Goal: Transaction & Acquisition: Purchase product/service

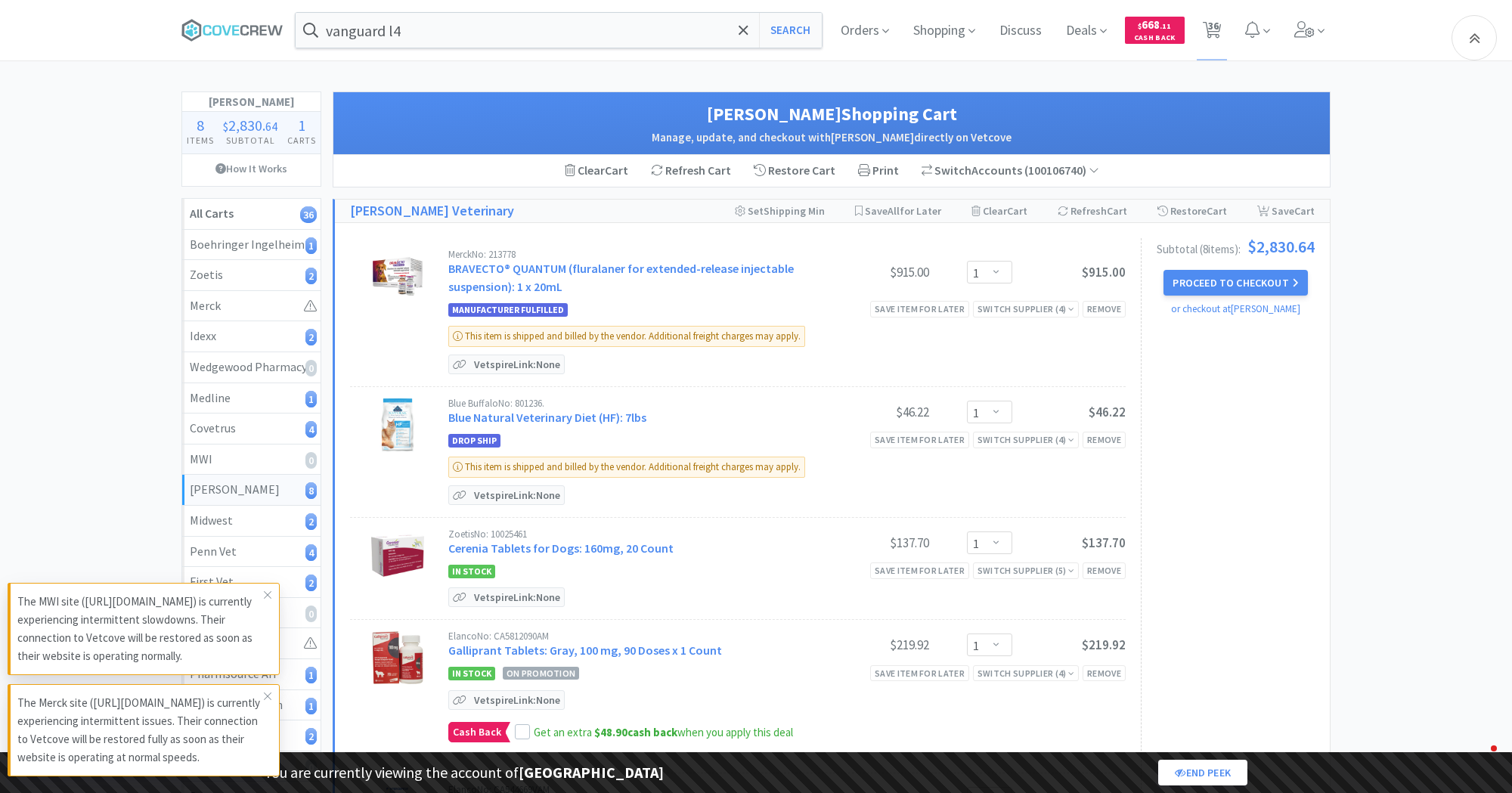
select select "1"
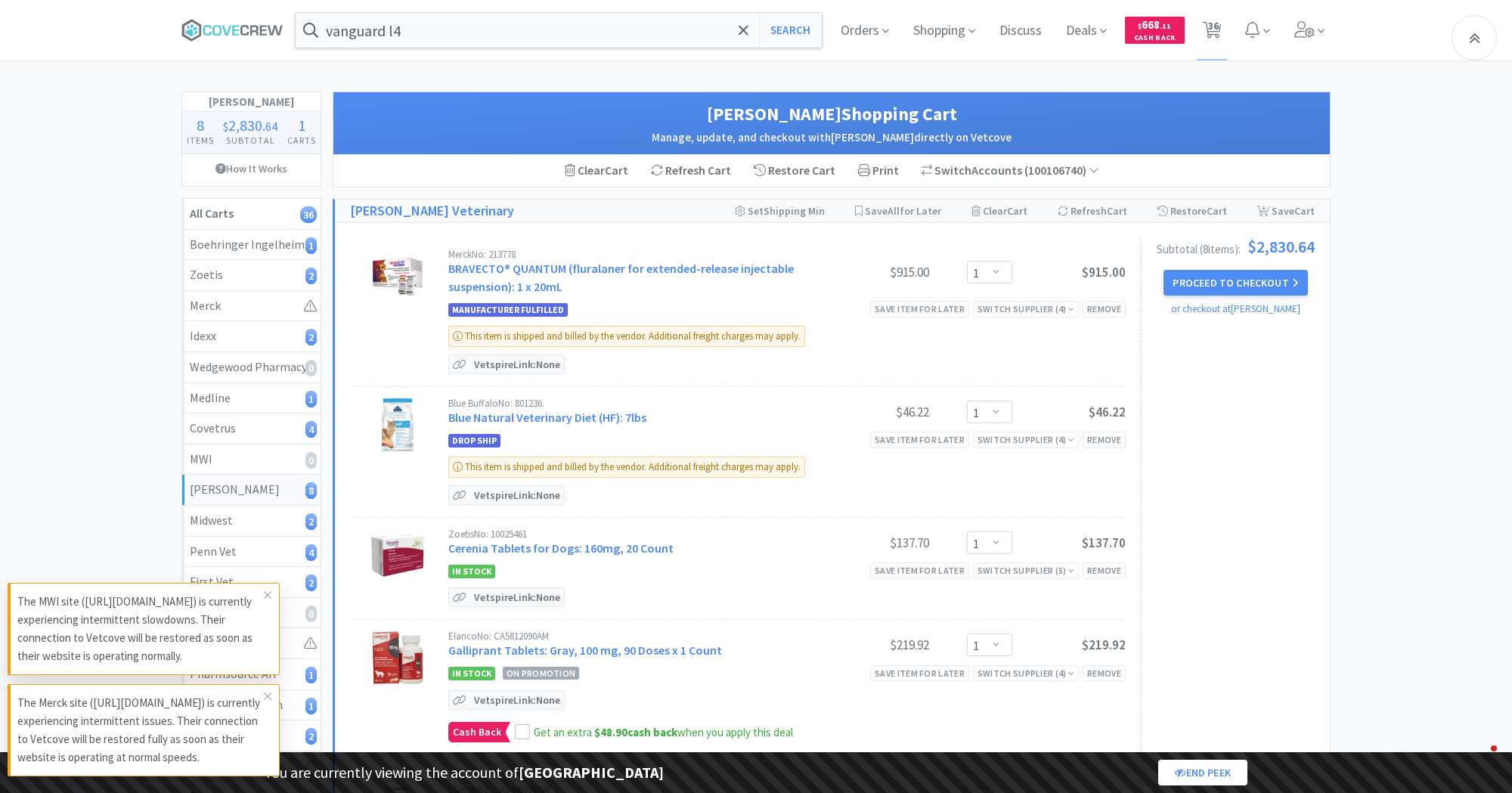
select select "1"
select select "2"
click at [368, 38] on input "vanguard l4" at bounding box center [558, 30] width 526 height 35
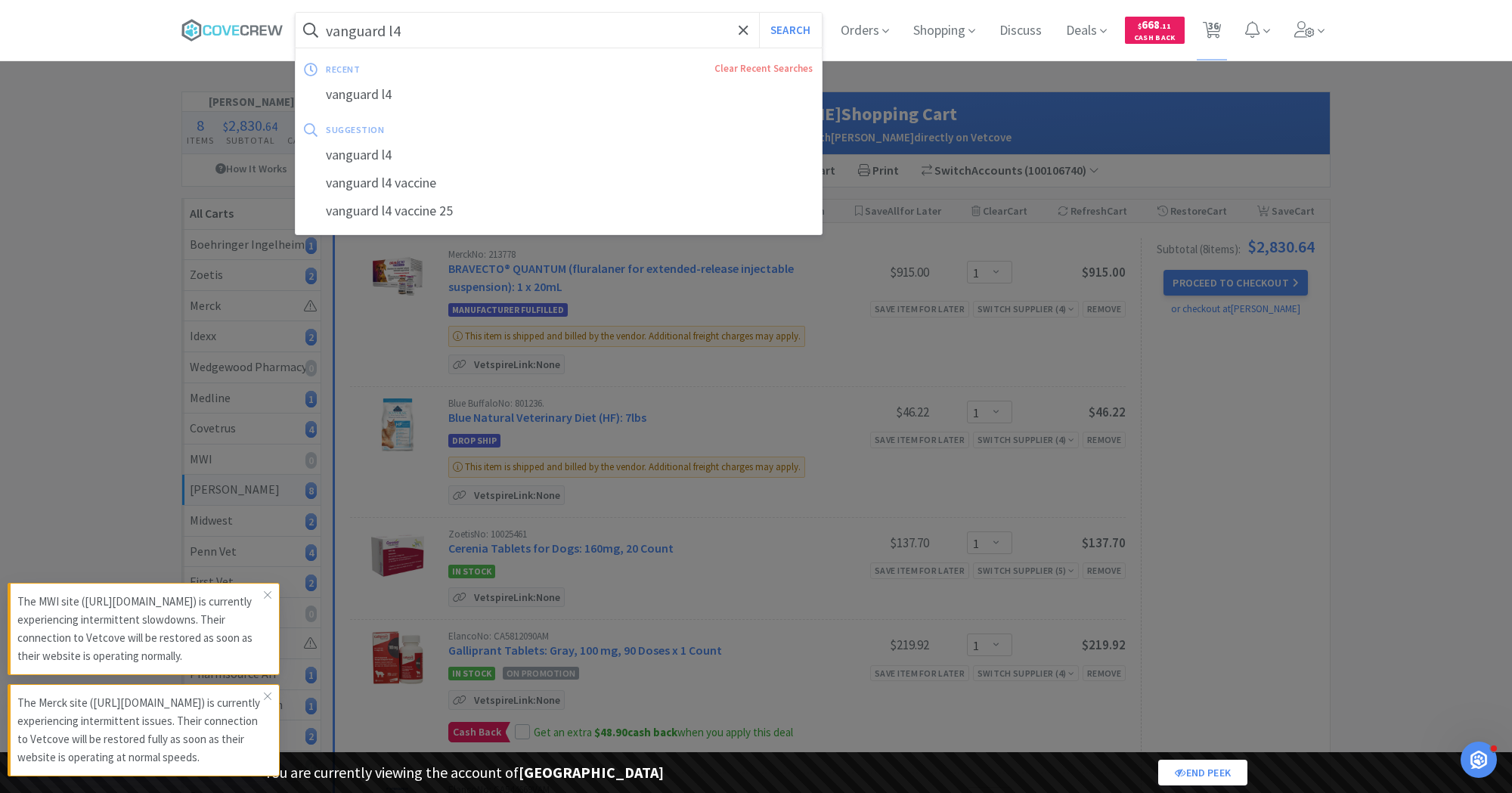
click at [368, 38] on input "vanguard l4" at bounding box center [558, 30] width 526 height 35
paste input "10026432"
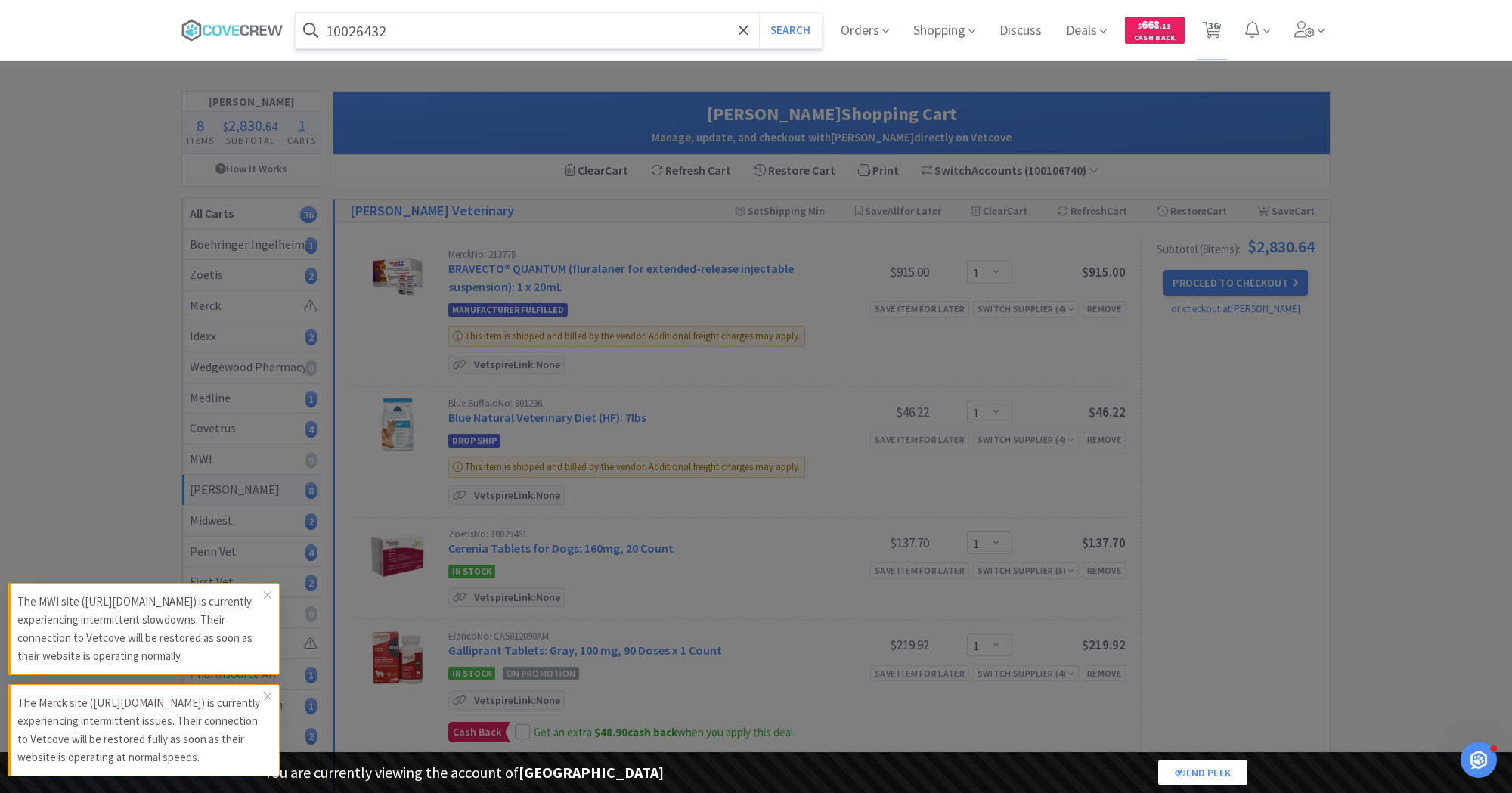
type input "10026432"
click at [758, 13] on button "Search" at bounding box center [790, 30] width 63 height 35
select select "3"
select select "8"
select select "1"
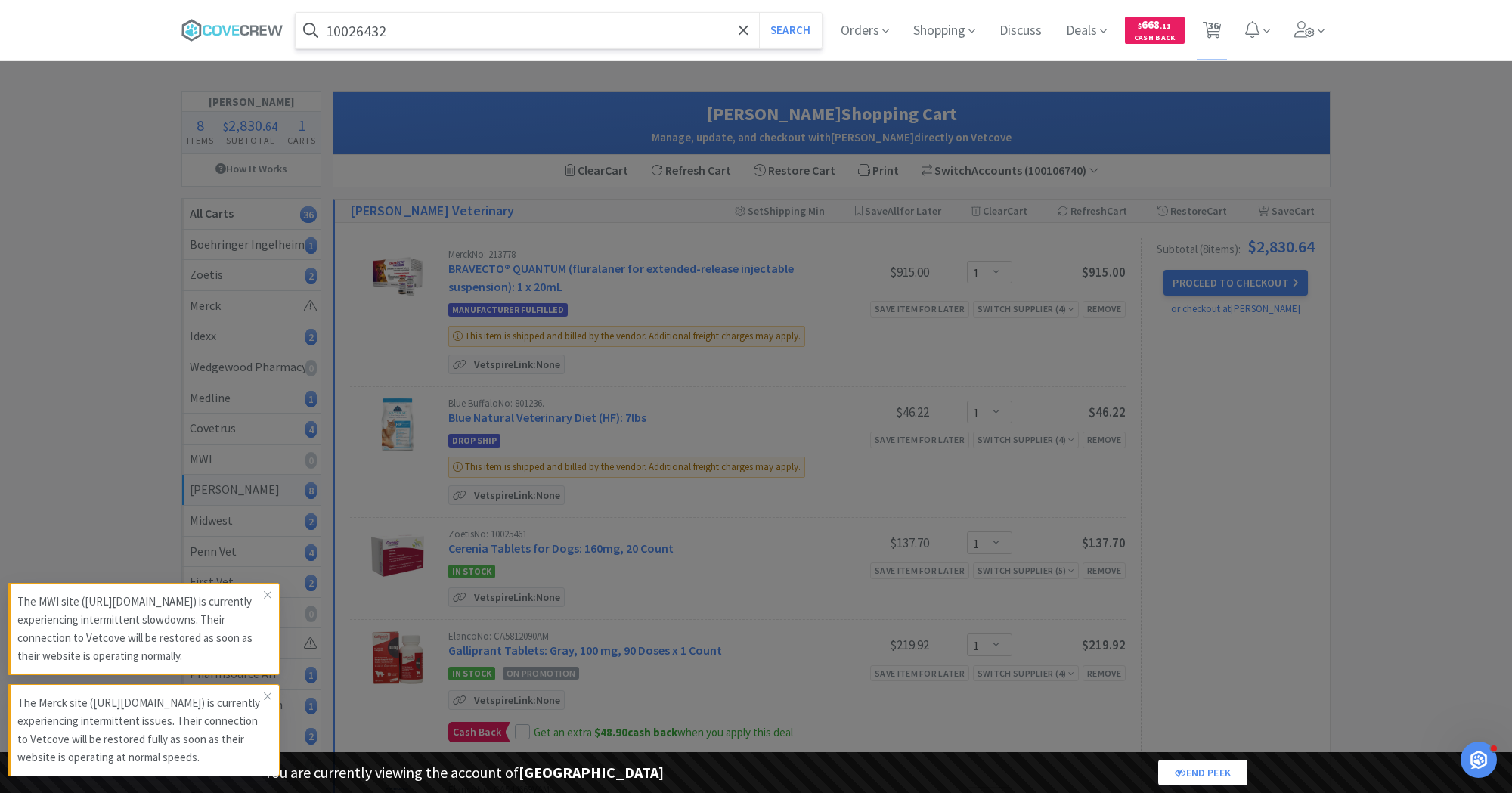
select select "1"
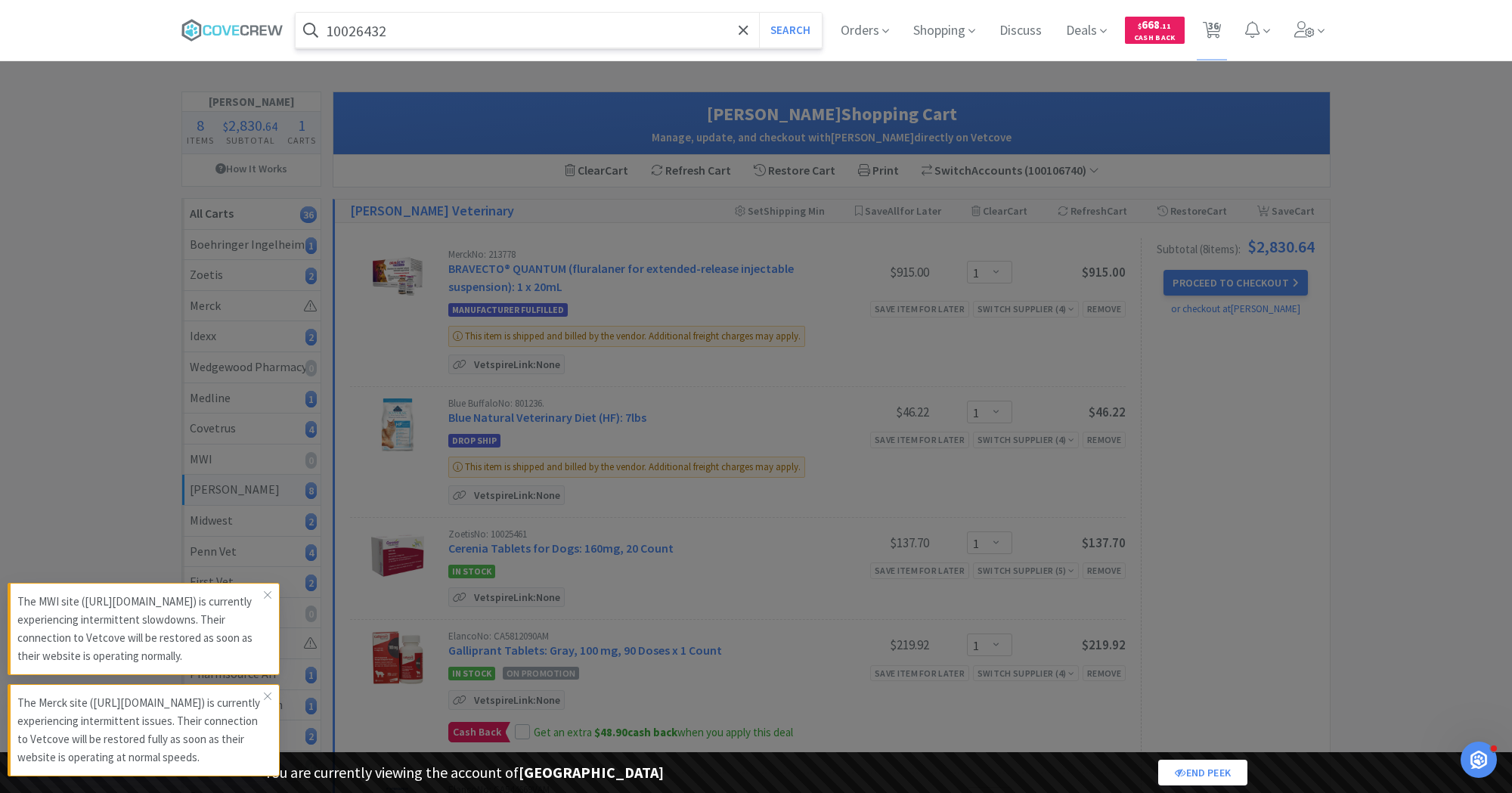
select select "1"
select select "2"
select select "1"
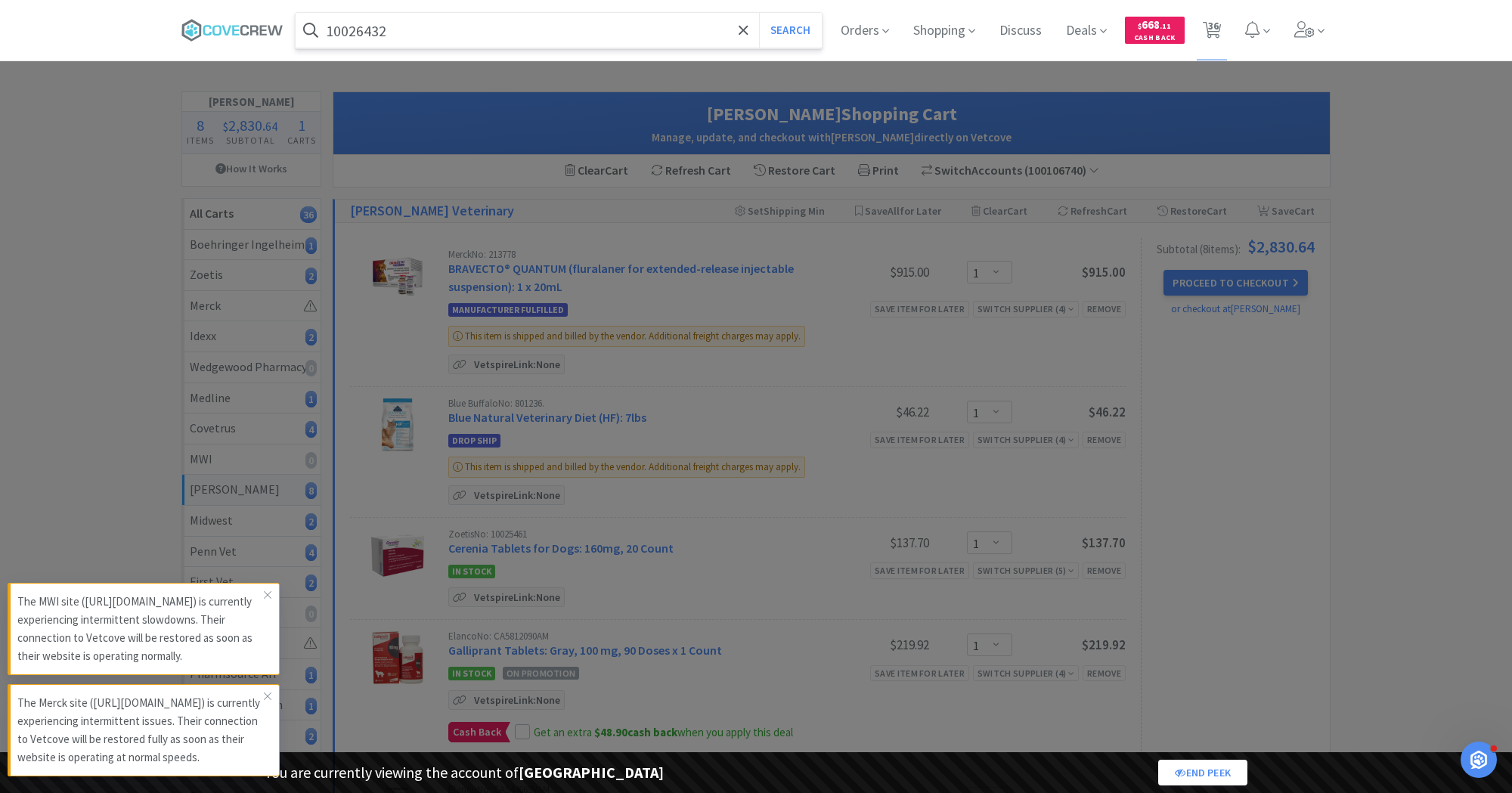
select select "1"
select select "5"
select select "2"
select select "1"
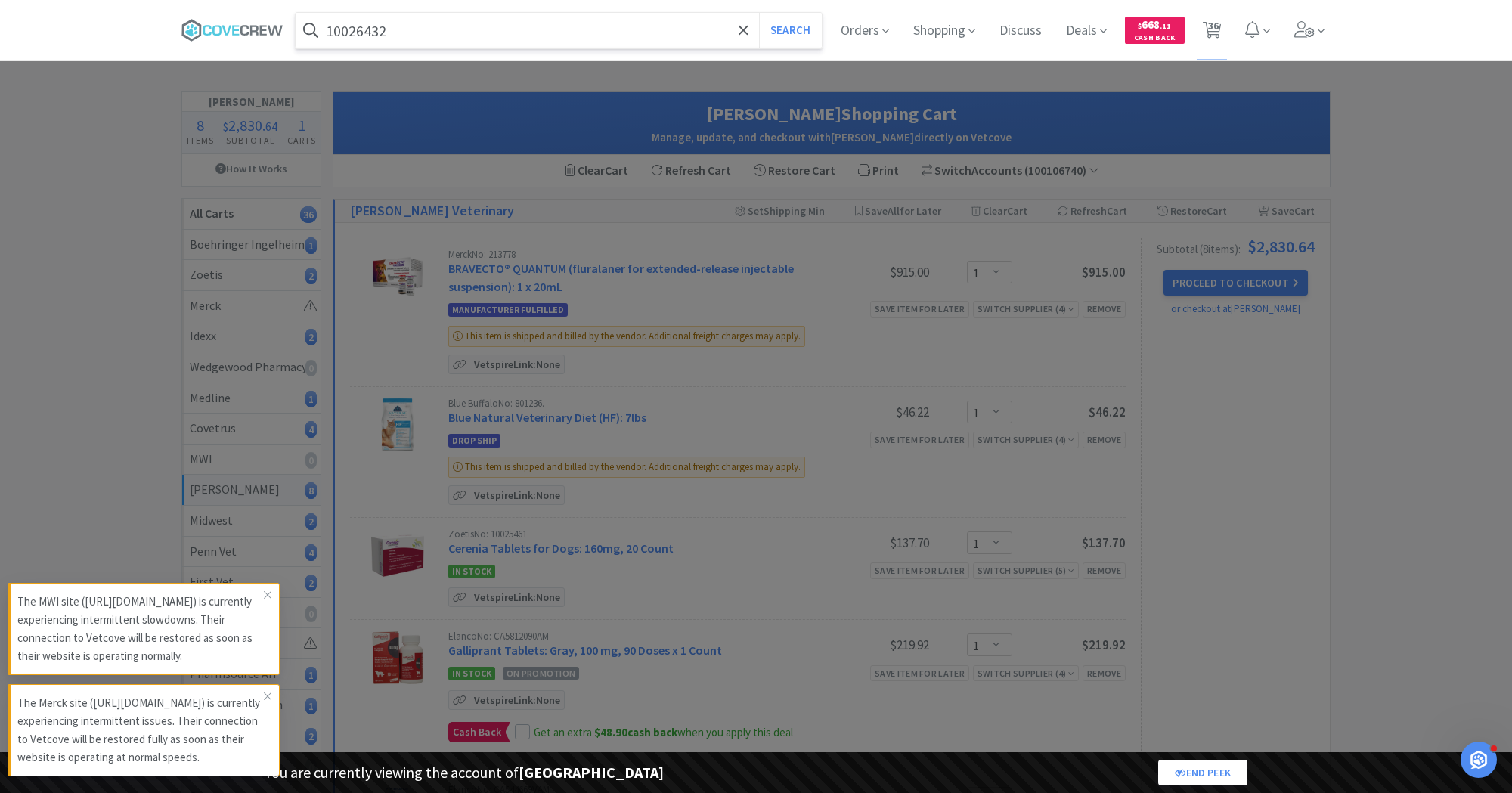
select select "1"
select select "2"
select select "1"
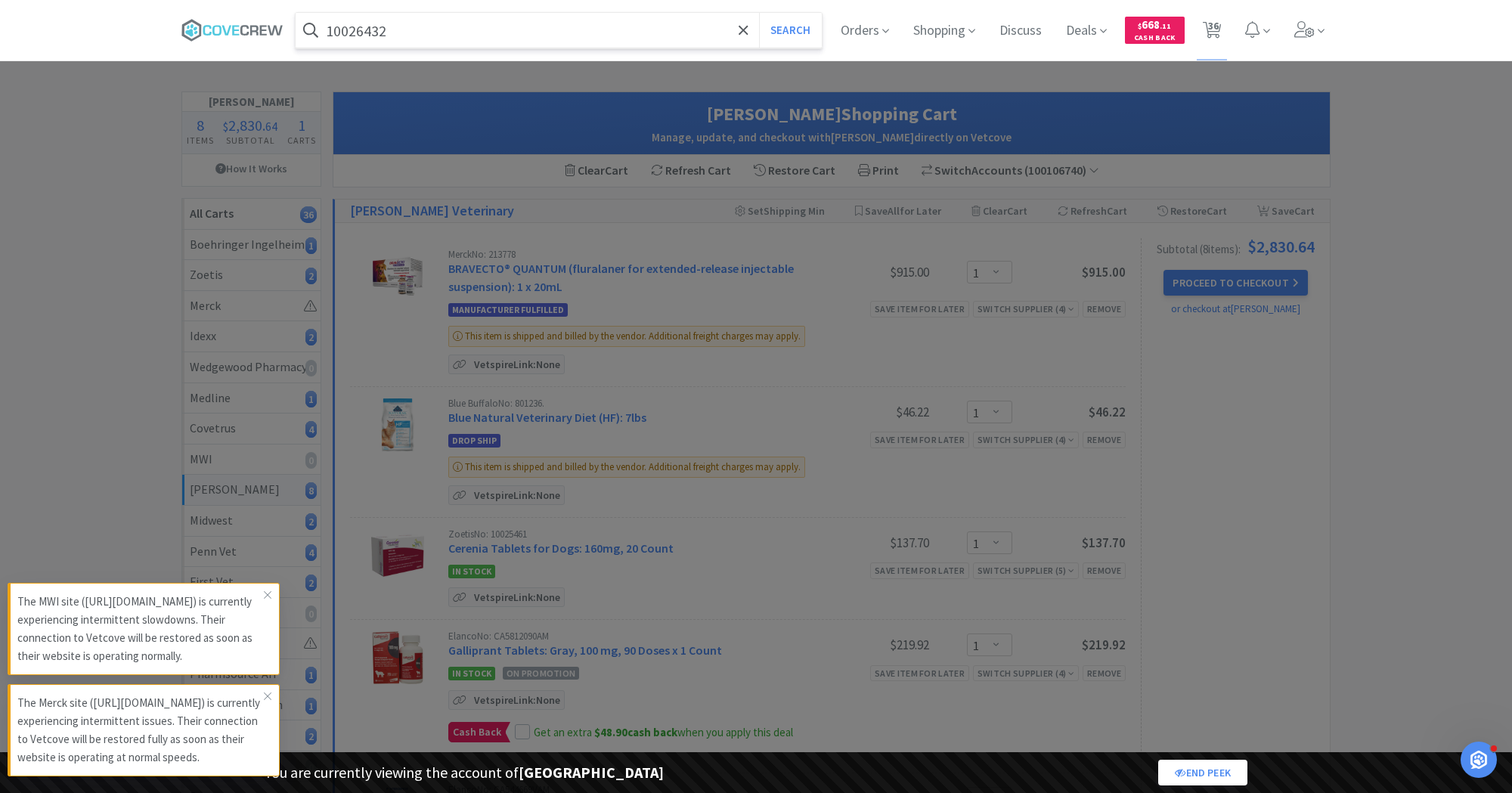
select select "1"
select select "2"
select select "1"
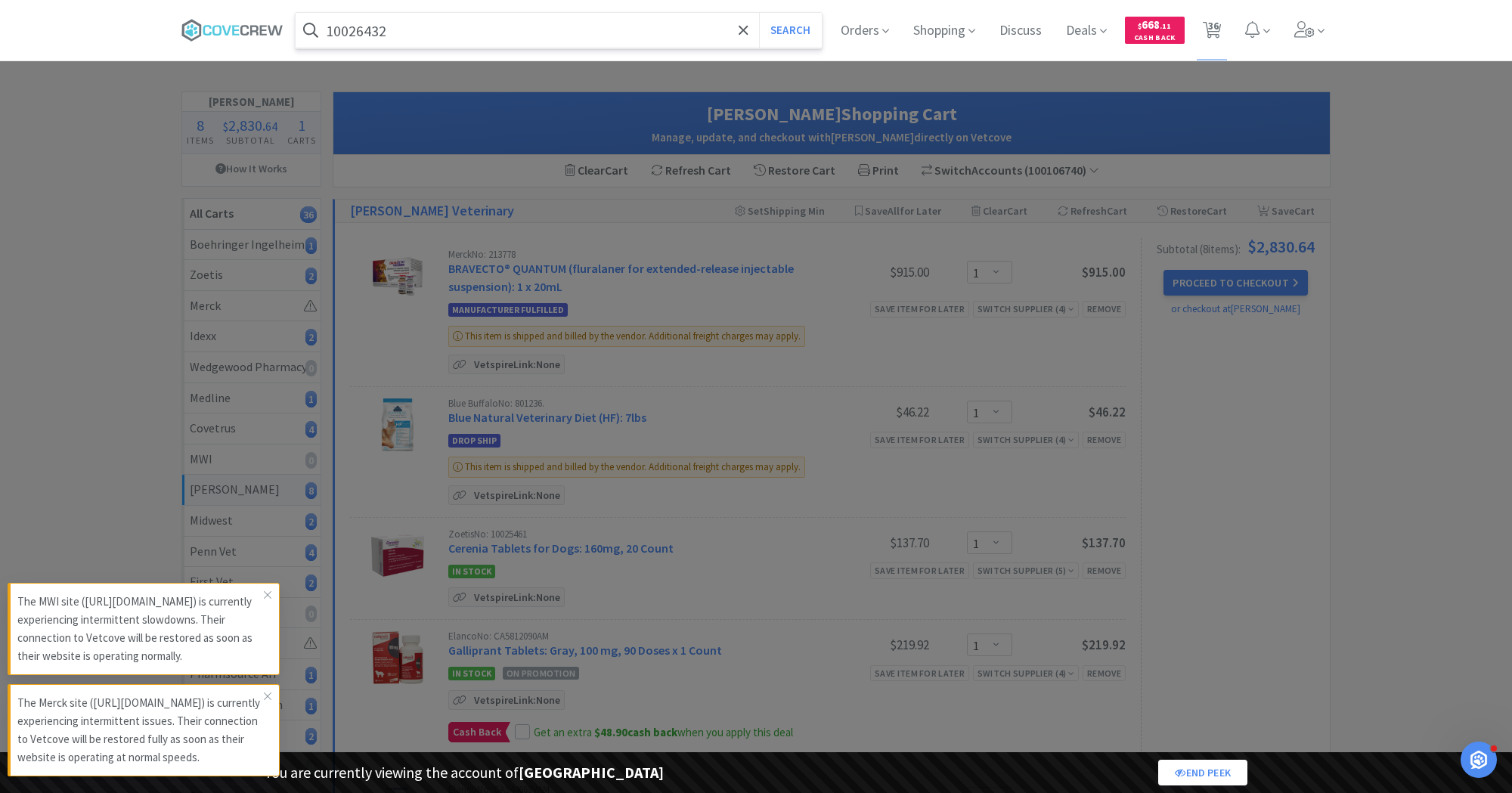
select select "3"
select select "1"
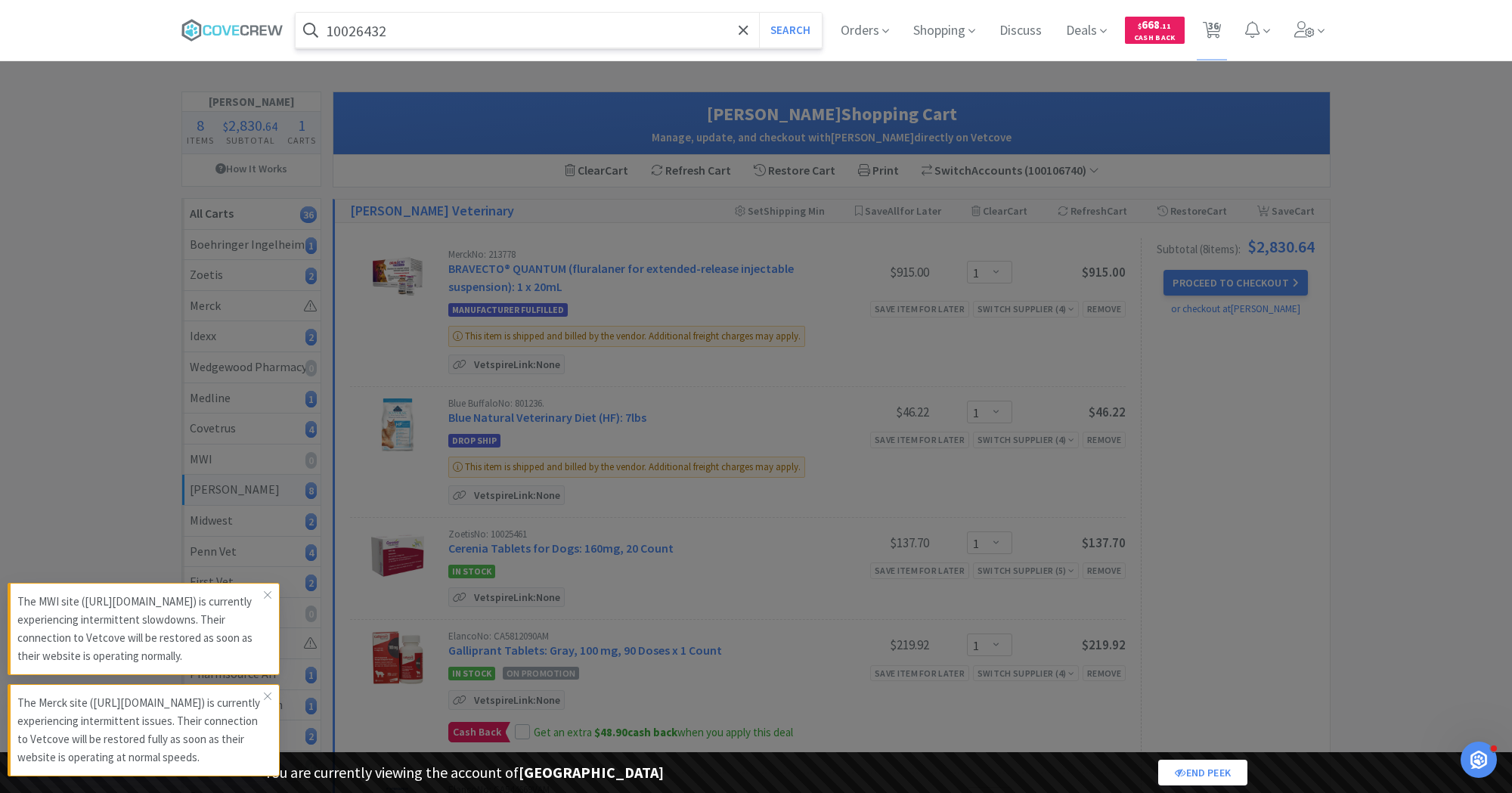
select select "2"
select select "5"
select select "2"
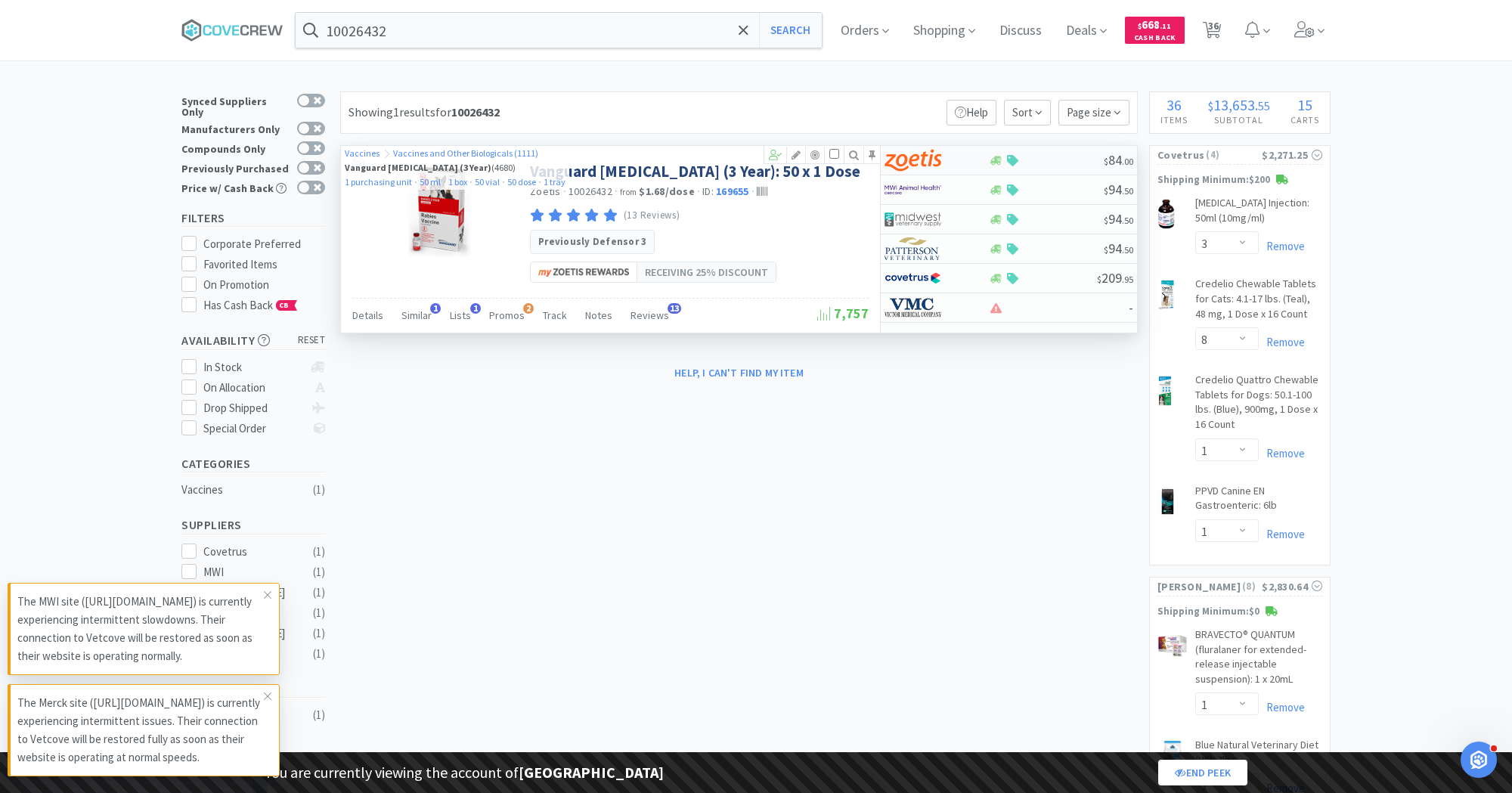
click at [936, 161] on img at bounding box center [913, 159] width 57 height 22
select select "50"
click at [368, 27] on input "10026432" at bounding box center [558, 30] width 526 height 35
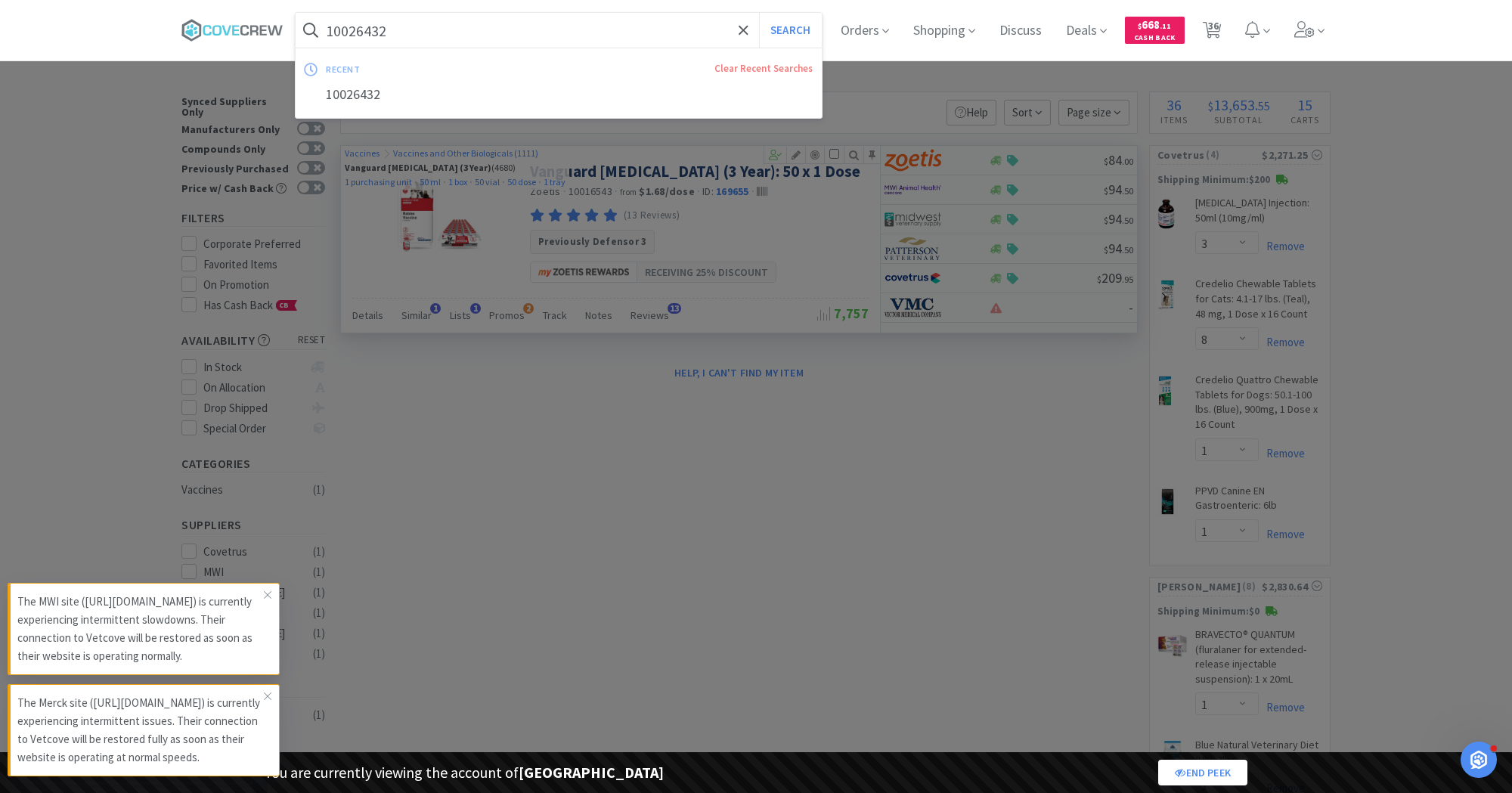
click at [368, 27] on input "10026432" at bounding box center [558, 30] width 526 height 35
select select "1"
